Goal: Communication & Community: Share content

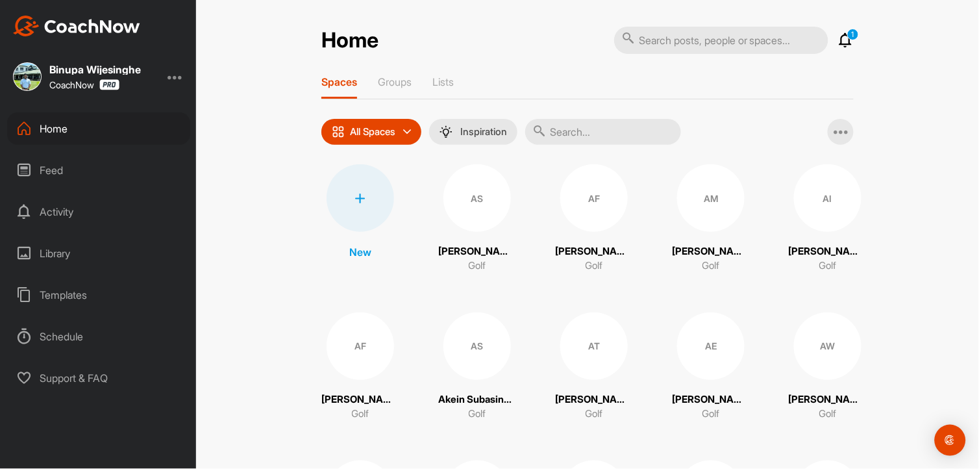
click at [339, 192] on div at bounding box center [361, 198] width 68 height 68
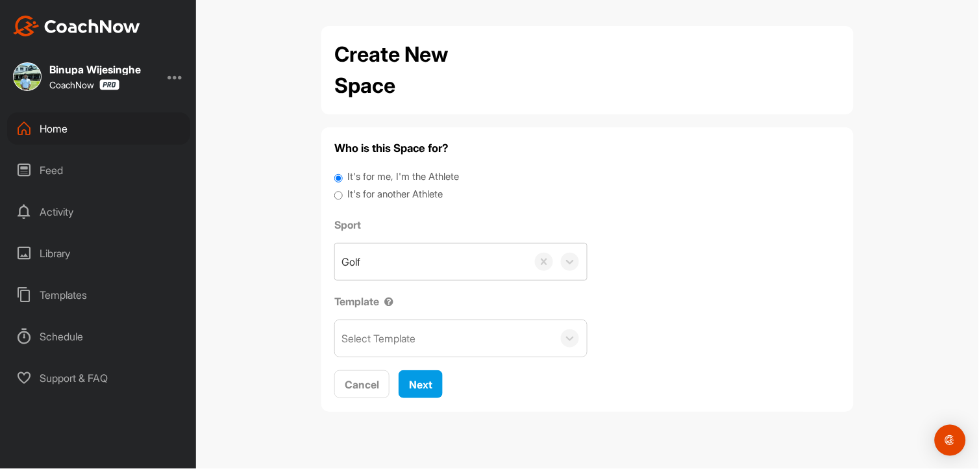
click at [336, 193] on input "It's for another Athlete" at bounding box center [338, 196] width 8 height 18
radio input "true"
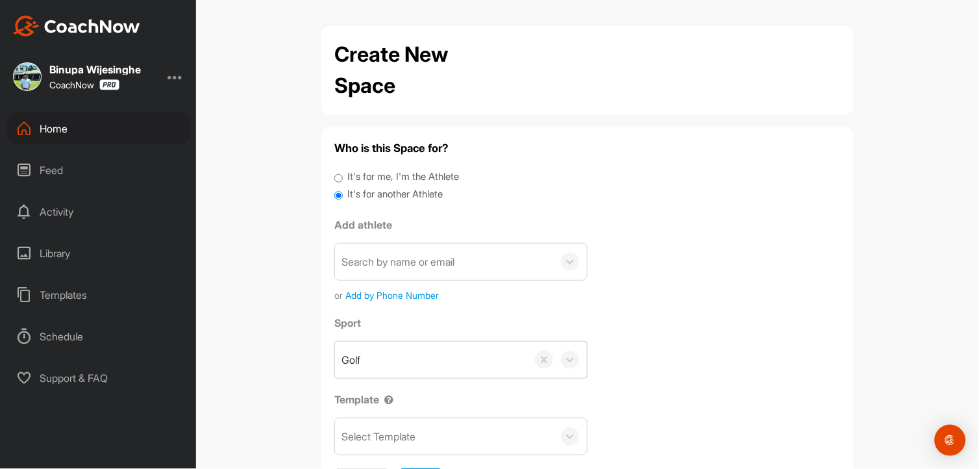
click at [397, 256] on div "Search by name or email" at bounding box center [397, 262] width 113 height 16
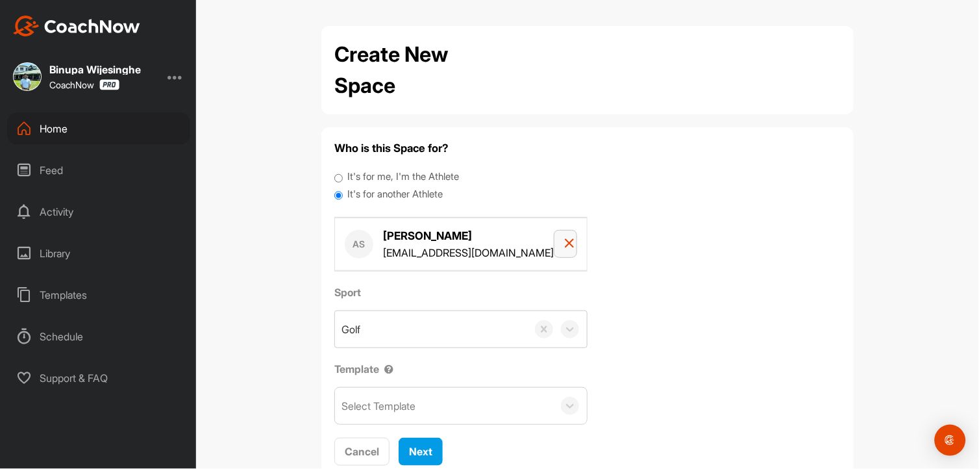
click at [564, 243] on icon "button" at bounding box center [569, 243] width 10 height 10
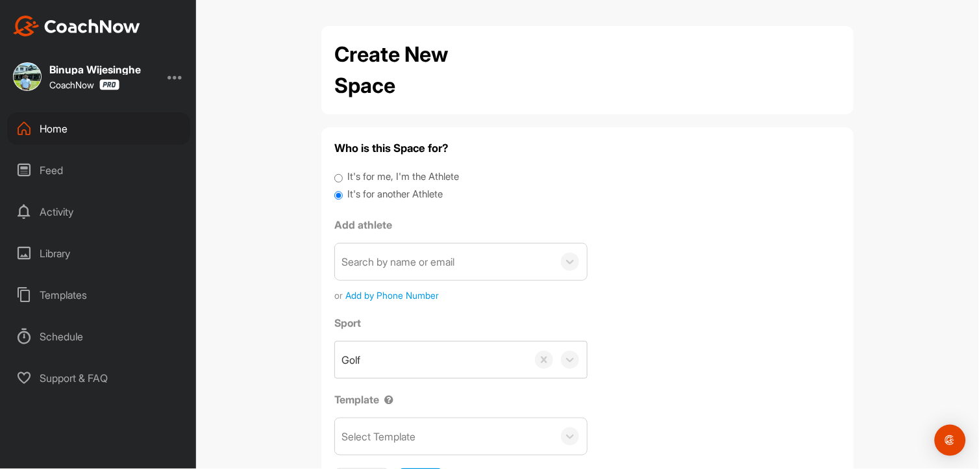
click at [429, 255] on div "Search by name or email" at bounding box center [397, 262] width 113 height 16
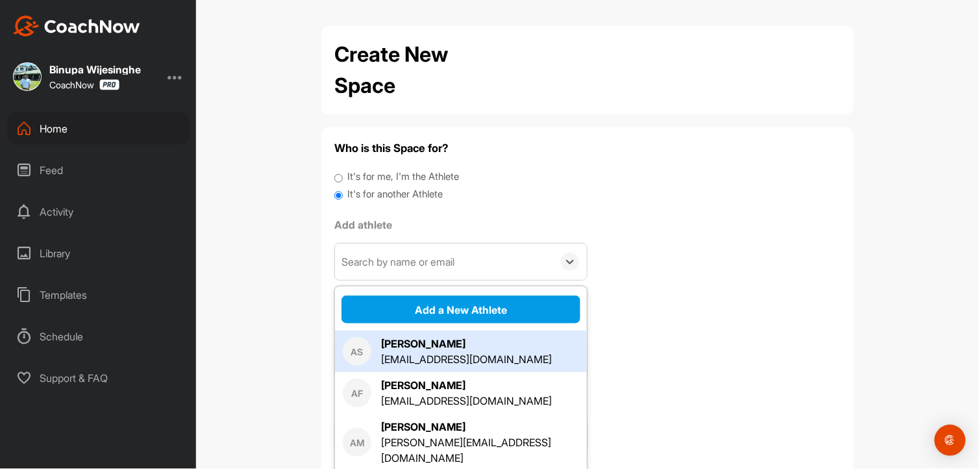
click at [262, 295] on div "Create New Space Who is this Space for? It's for me, I'm the Athlete It's for a…" at bounding box center [587, 234] width 783 height 469
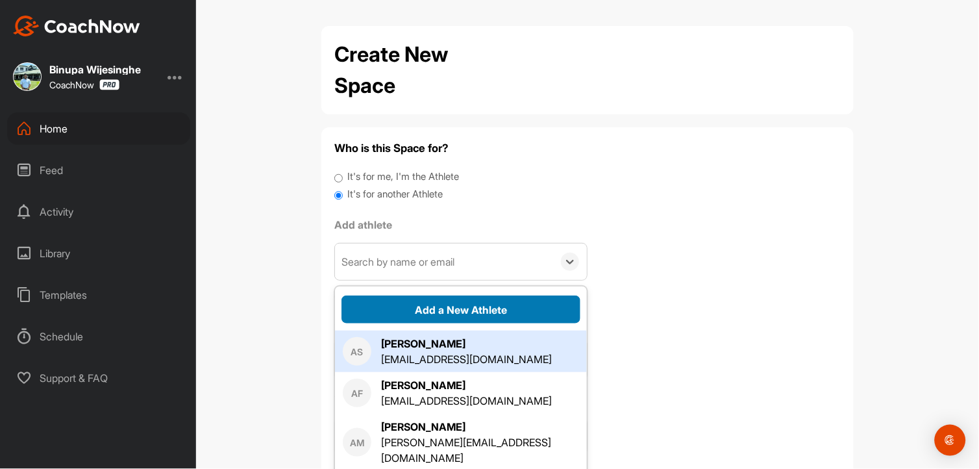
click at [484, 306] on button "Add a New Athlete" at bounding box center [460, 309] width 239 height 28
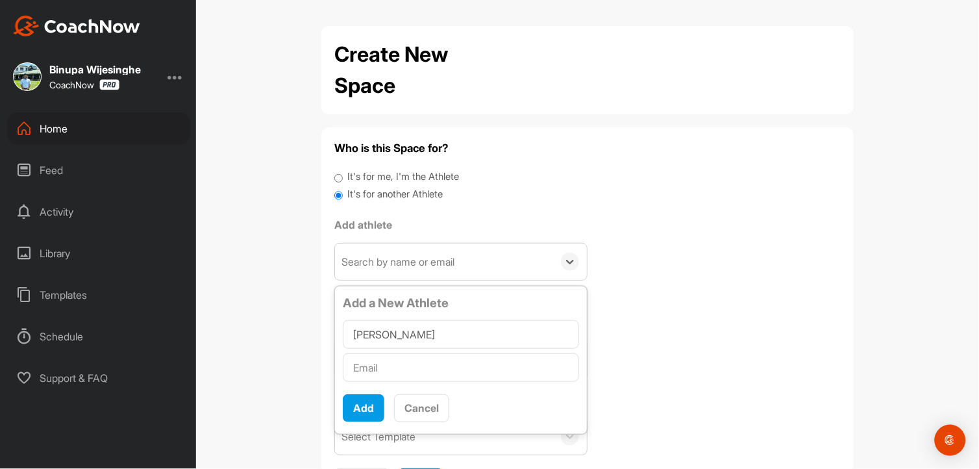
type input "[PERSON_NAME]"
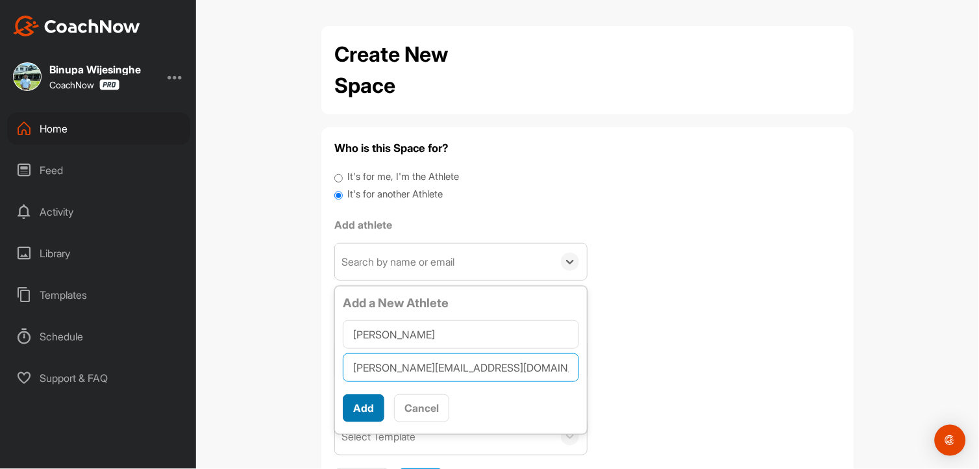
type input "[PERSON_NAME][EMAIL_ADDRESS][DOMAIN_NAME]"
click at [356, 410] on button "Add" at bounding box center [364, 408] width 42 height 28
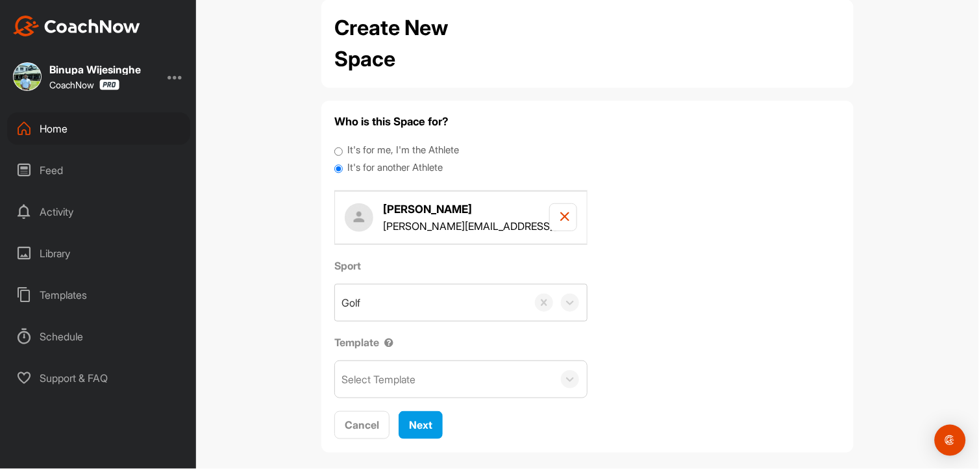
scroll to position [40, 0]
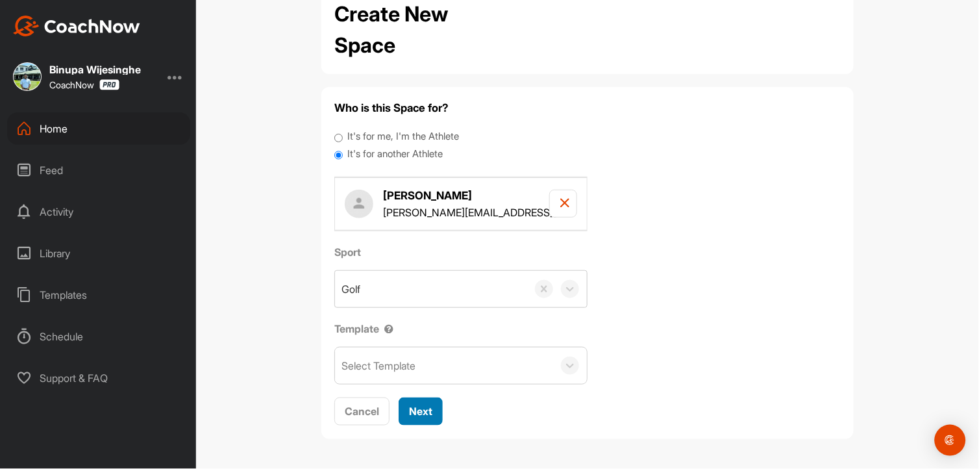
click at [417, 411] on span "Next" at bounding box center [420, 410] width 23 height 13
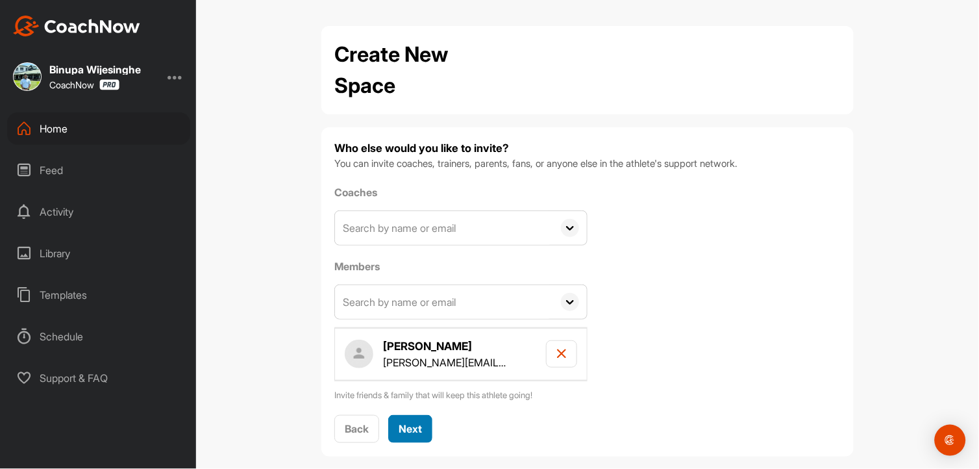
click at [388, 419] on button "Next" at bounding box center [410, 429] width 44 height 28
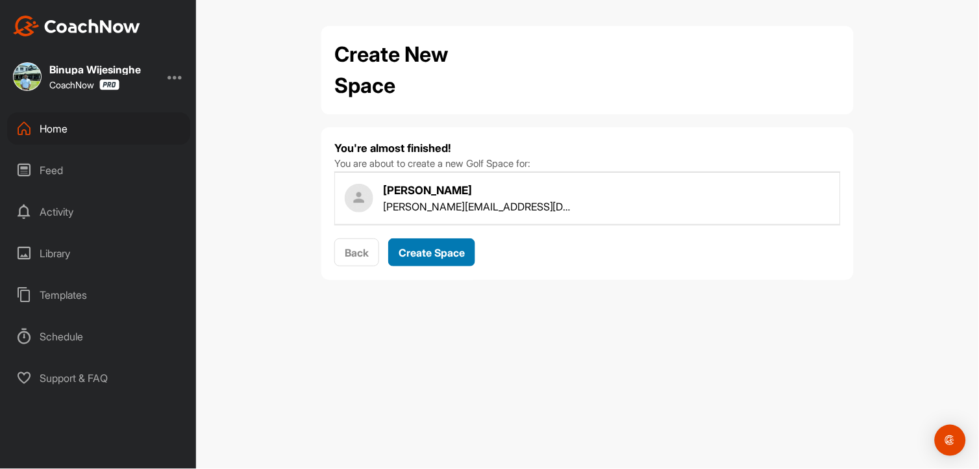
click at [454, 262] on button "Create Space" at bounding box center [431, 252] width 87 height 28
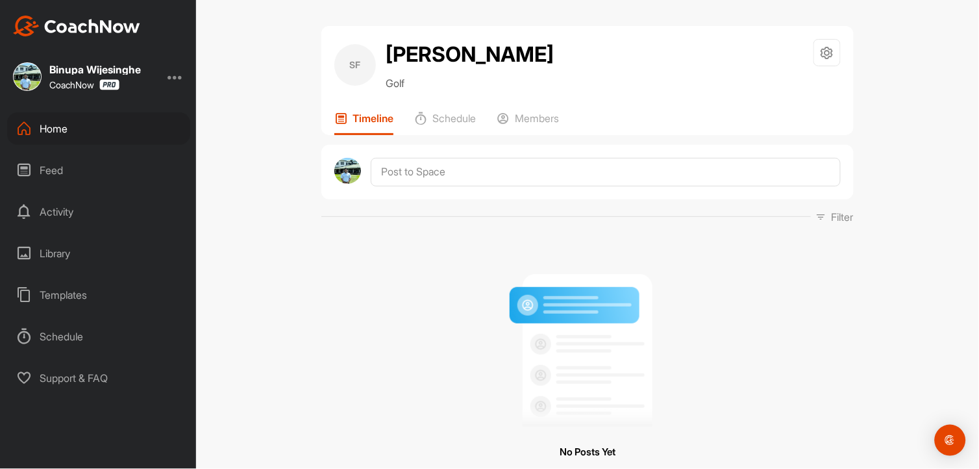
click at [91, 127] on div "Home" at bounding box center [98, 128] width 183 height 32
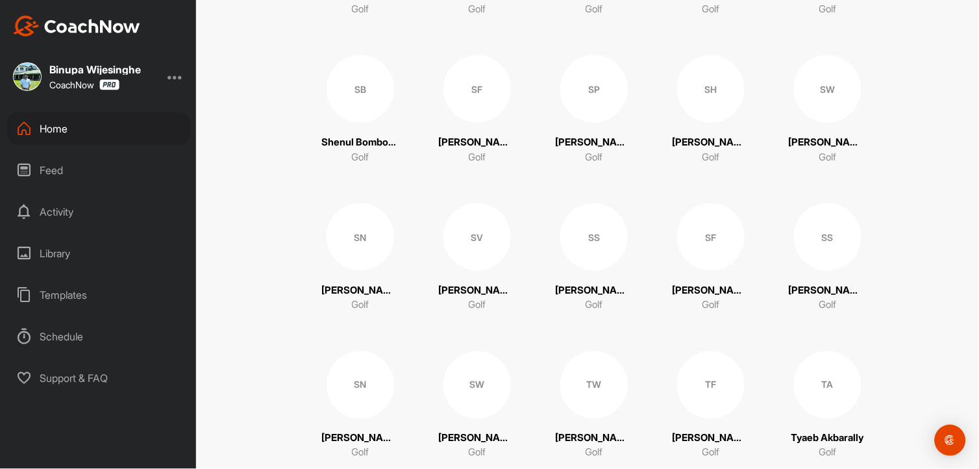
scroll to position [3510, 0]
click at [710, 244] on div "SF" at bounding box center [711, 237] width 68 height 68
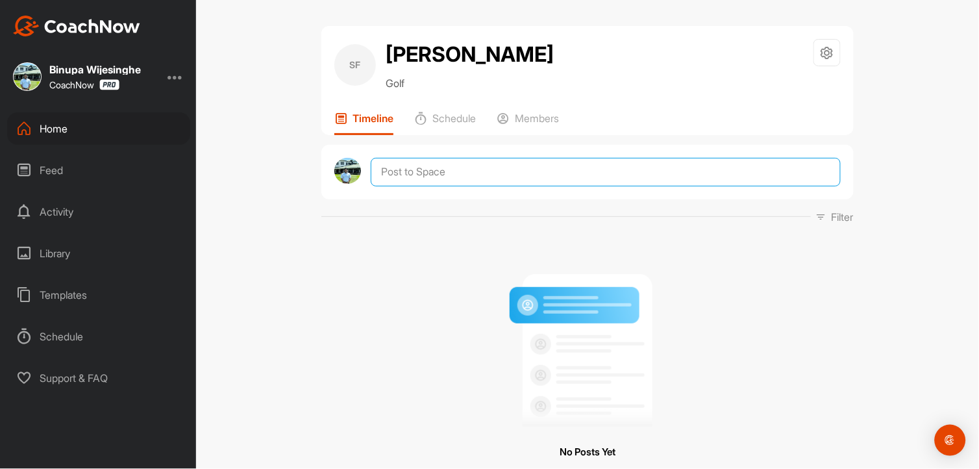
click at [412, 171] on textarea at bounding box center [606, 172] width 470 height 29
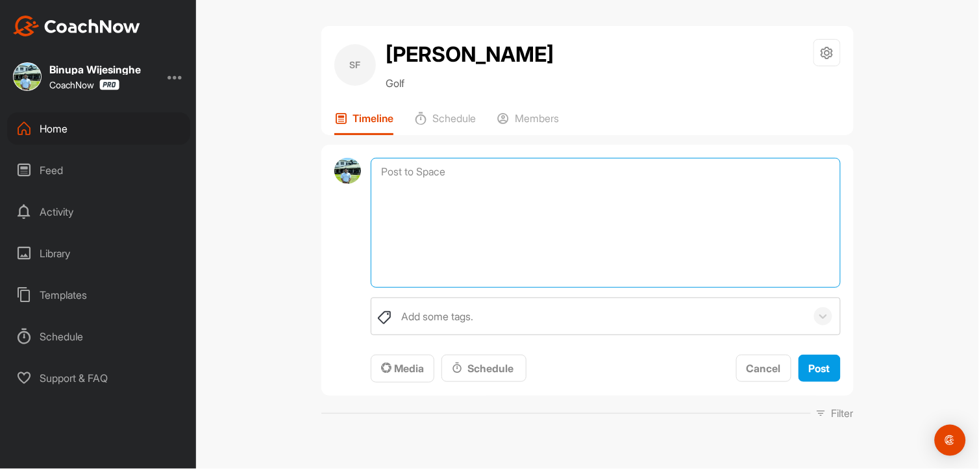
paste textarea "Lo [Ipsumdo's Amet], Co adi elits doeiusm temp inc ut labo etdol magnaa — eni a…"
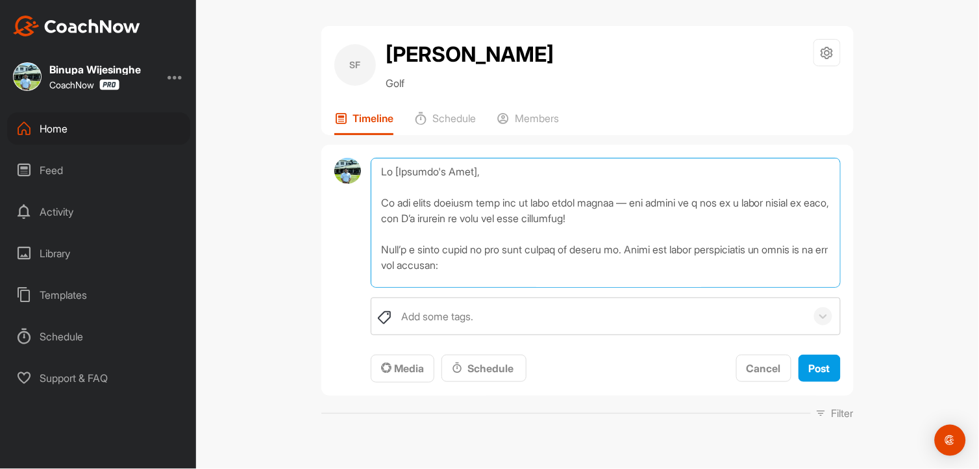
scroll to position [857, 0]
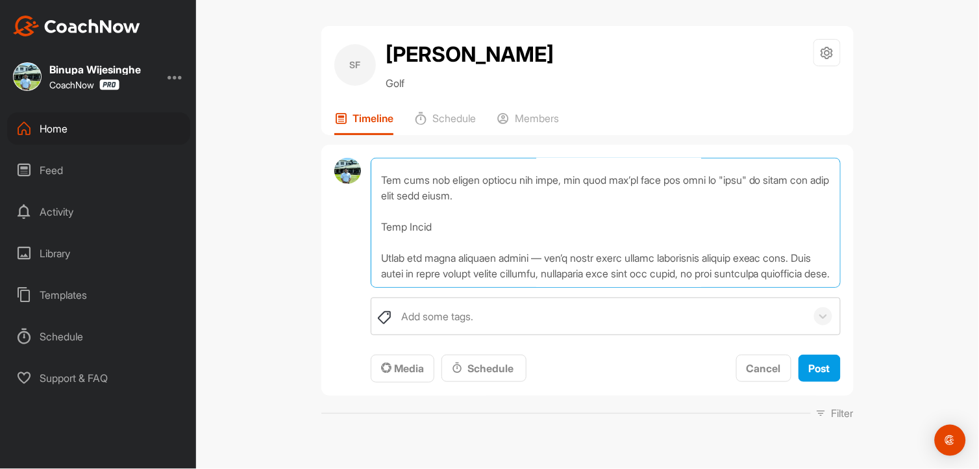
click at [391, 238] on textarea at bounding box center [606, 223] width 470 height 130
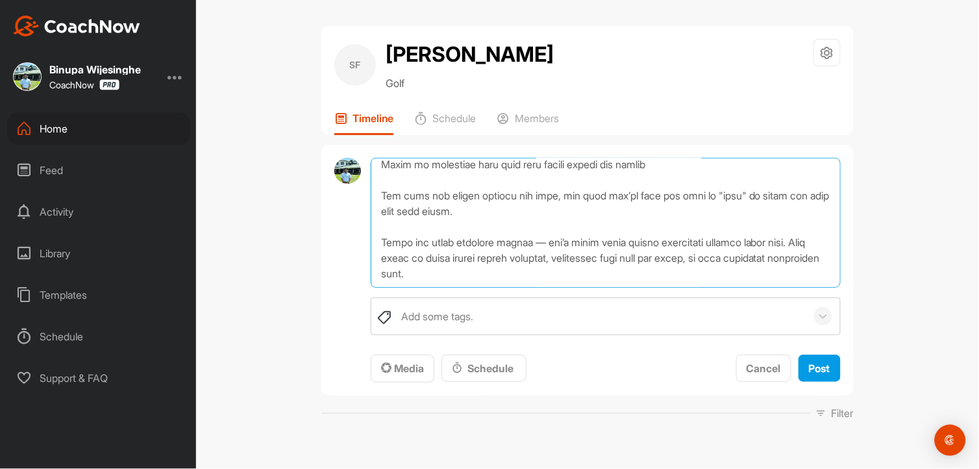
scroll to position [833, 0]
click at [539, 247] on textarea at bounding box center [606, 223] width 470 height 130
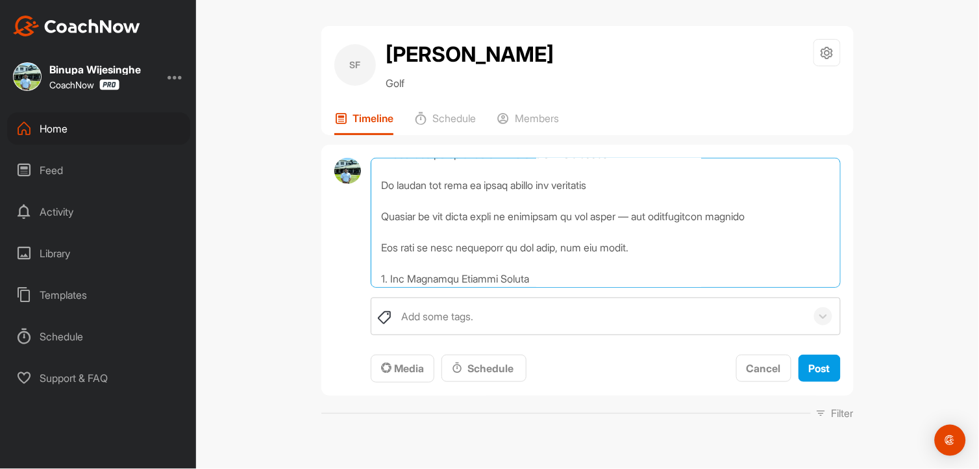
scroll to position [562, 0]
click at [630, 234] on textarea at bounding box center [606, 223] width 470 height 130
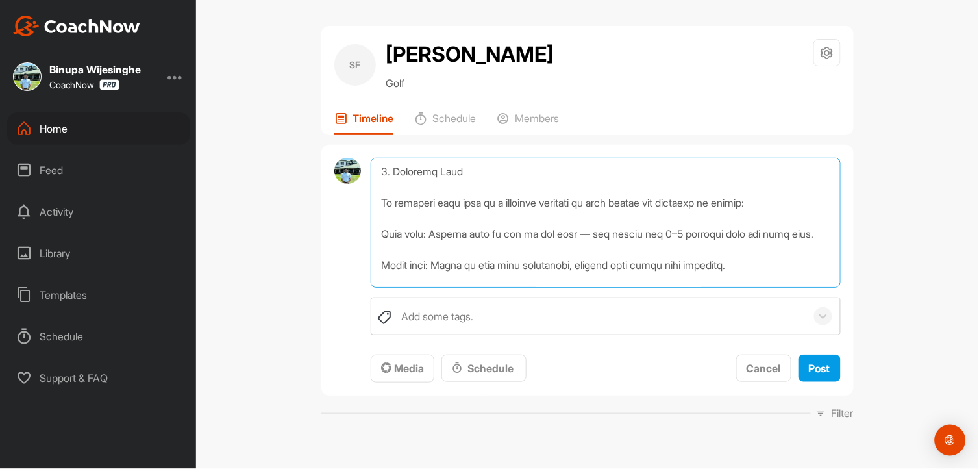
scroll to position [132, 0]
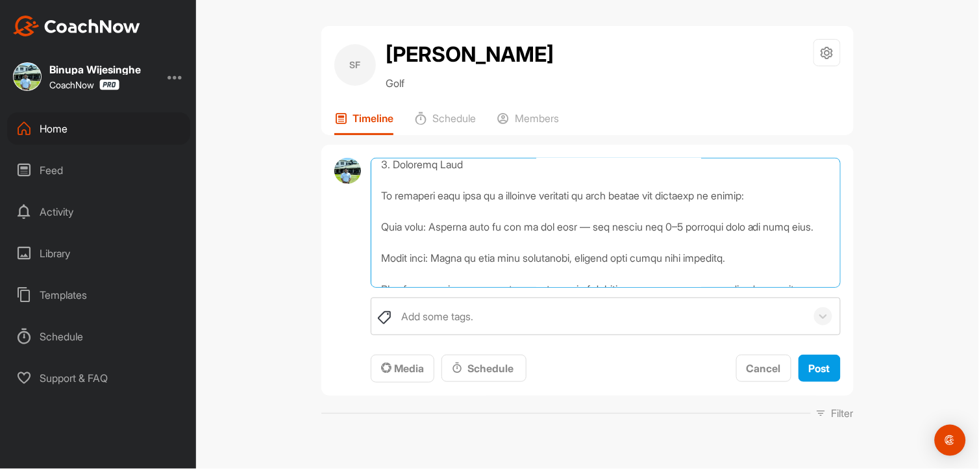
click at [593, 225] on textarea at bounding box center [606, 223] width 470 height 130
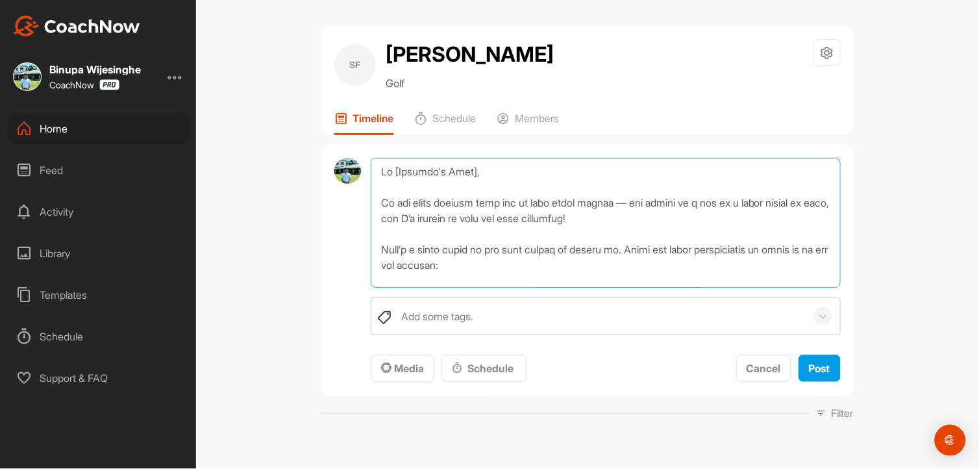
click at [474, 167] on textarea at bounding box center [606, 223] width 470 height 130
drag, startPoint x: 617, startPoint y: 199, endPoint x: 614, endPoint y: 242, distance: 43.6
click at [618, 200] on textarea at bounding box center [606, 223] width 470 height 130
type textarea "Lo Ipsumdol, Si ame conse adipisc elit sed do eius tempo incidi .. utl etdolo m…"
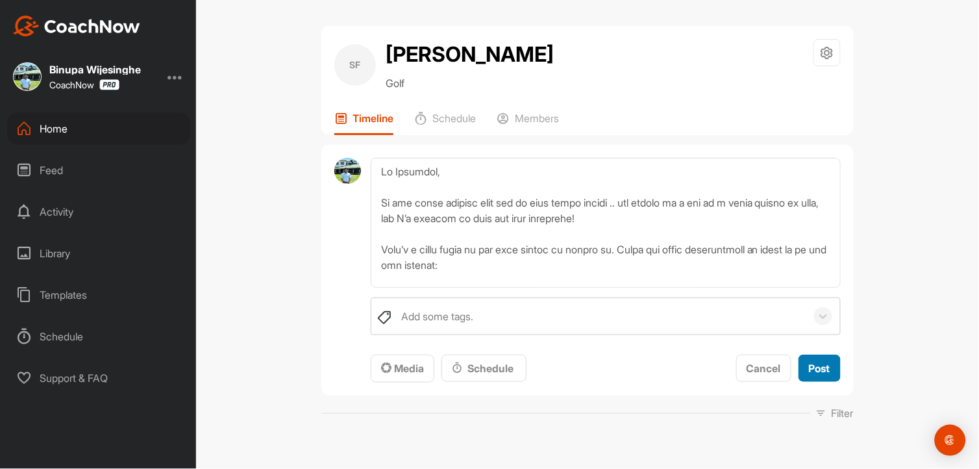
click at [817, 371] on span "Post" at bounding box center [819, 368] width 21 height 13
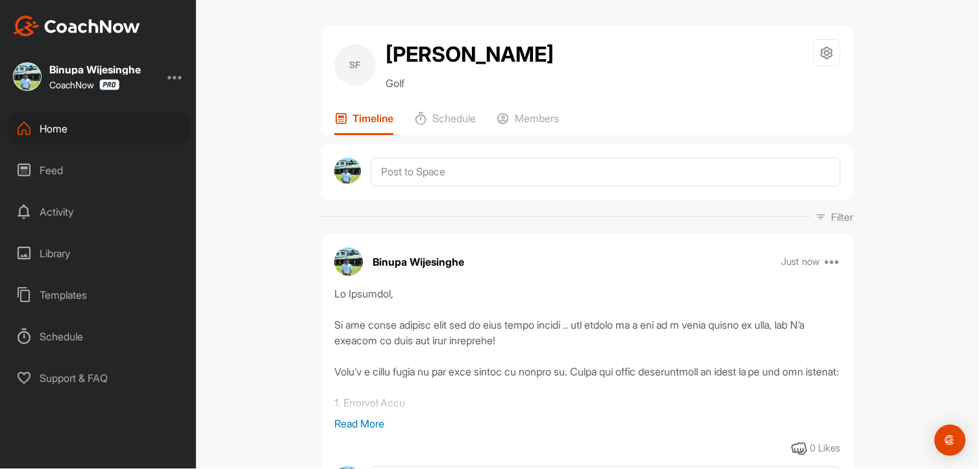
click at [254, 244] on div "SF [PERSON_NAME] Golf Space Settings Your Notifications Timeline Schedule Membe…" at bounding box center [587, 234] width 783 height 469
